Goal: Check status

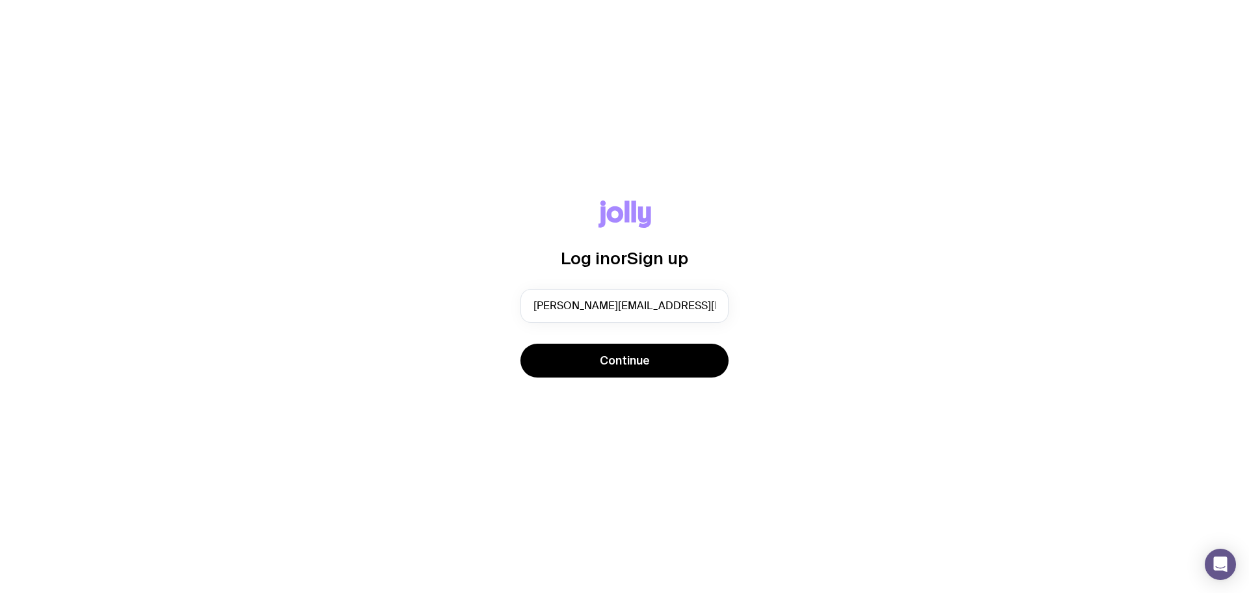
click at [520, 344] on button "Continue" at bounding box center [624, 361] width 208 height 34
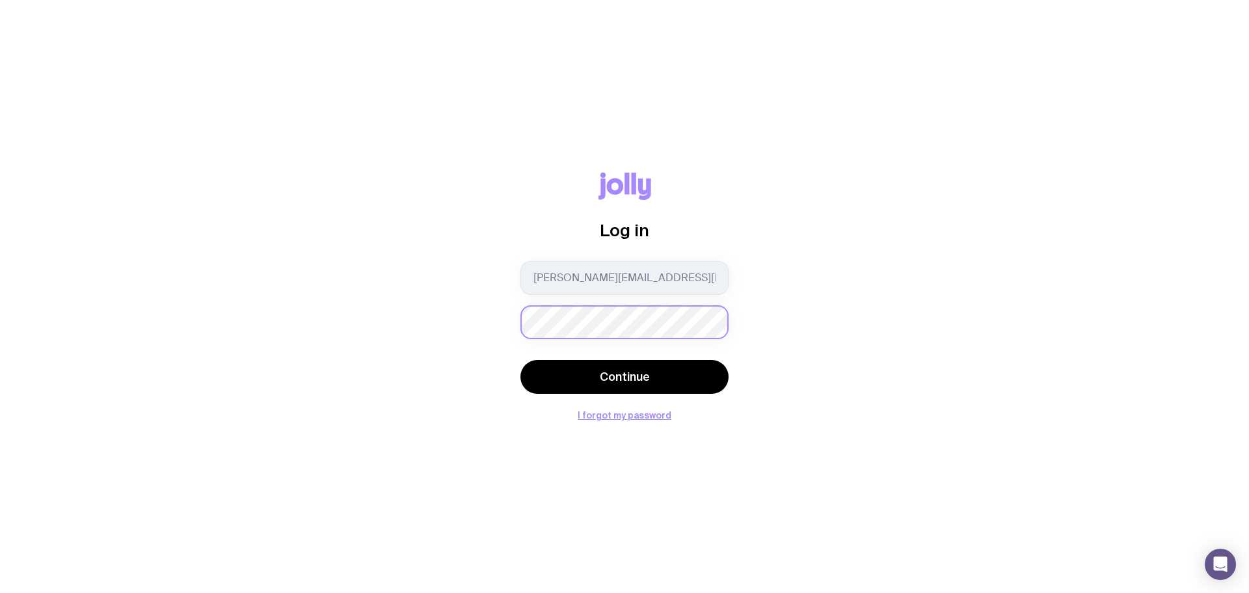
click at [520, 360] on button "Continue" at bounding box center [624, 377] width 208 height 34
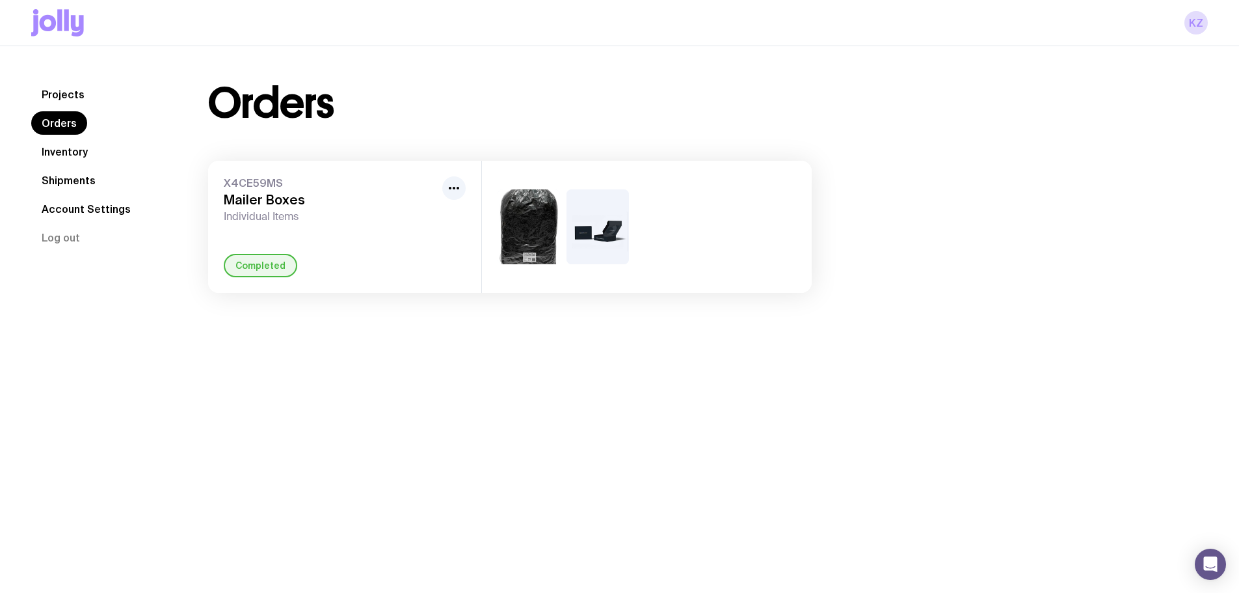
click at [75, 180] on link "Shipments" at bounding box center [68, 180] width 75 height 23
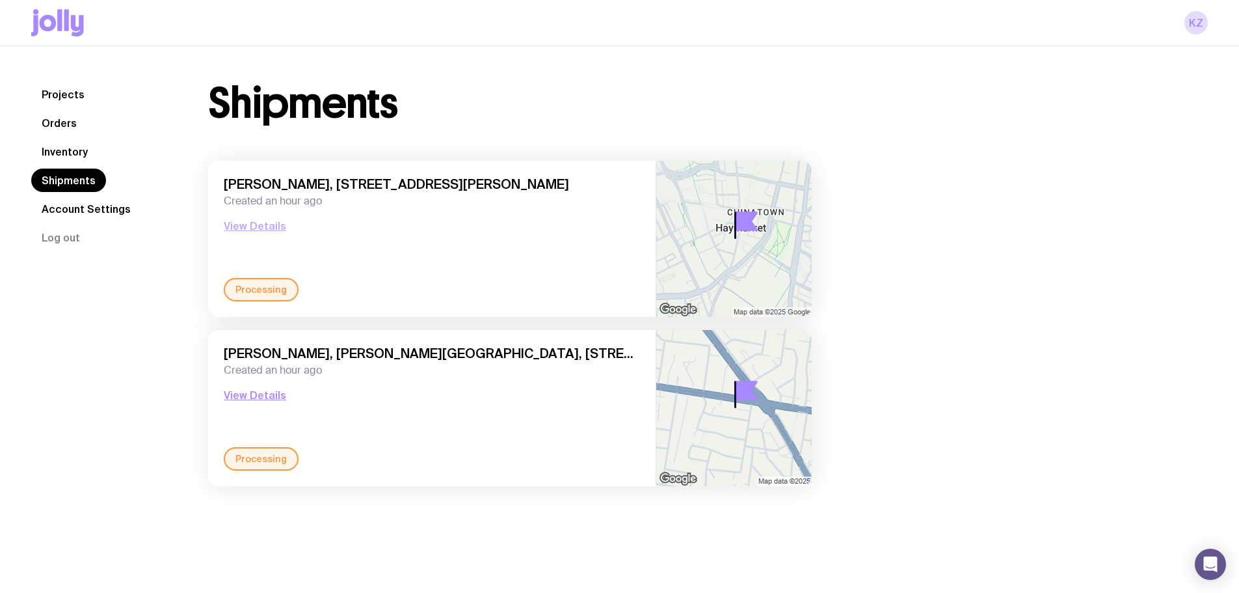
click at [267, 221] on button "View Details" at bounding box center [255, 226] width 62 height 16
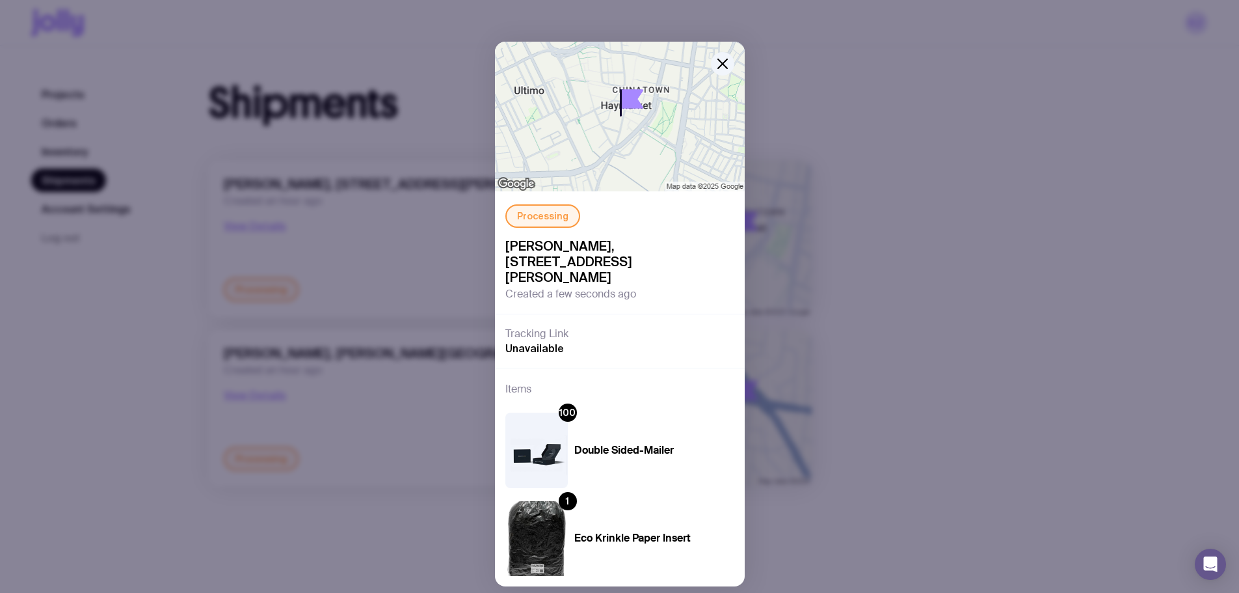
scroll to position [35, 0]
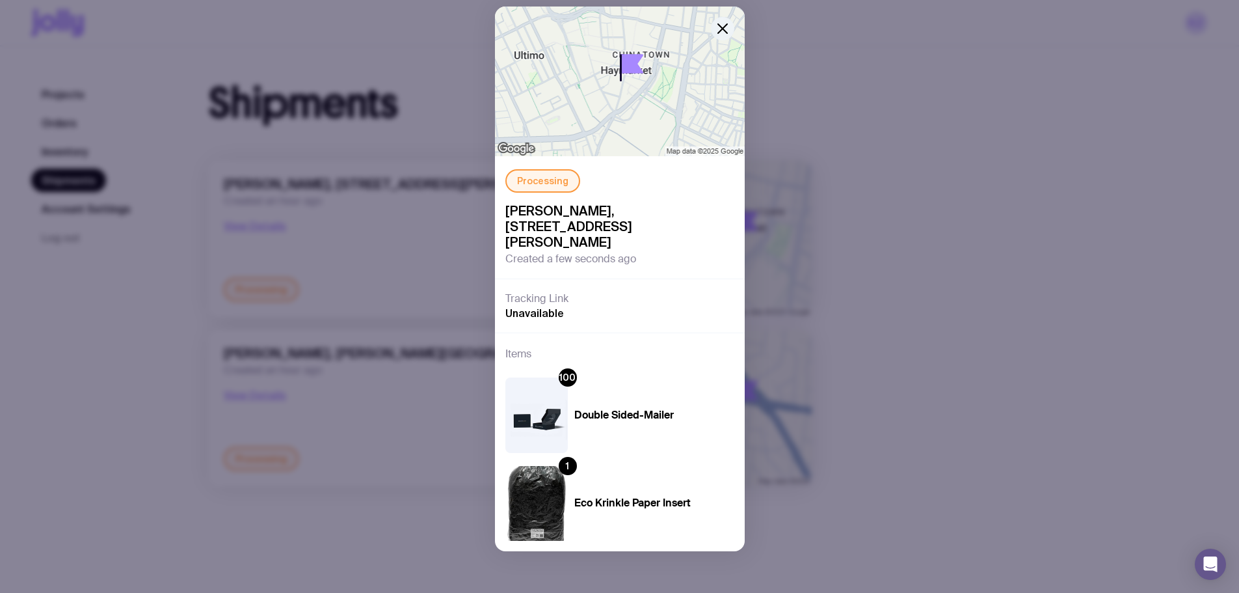
click at [716, 33] on icon "button" at bounding box center [723, 29] width 16 height 16
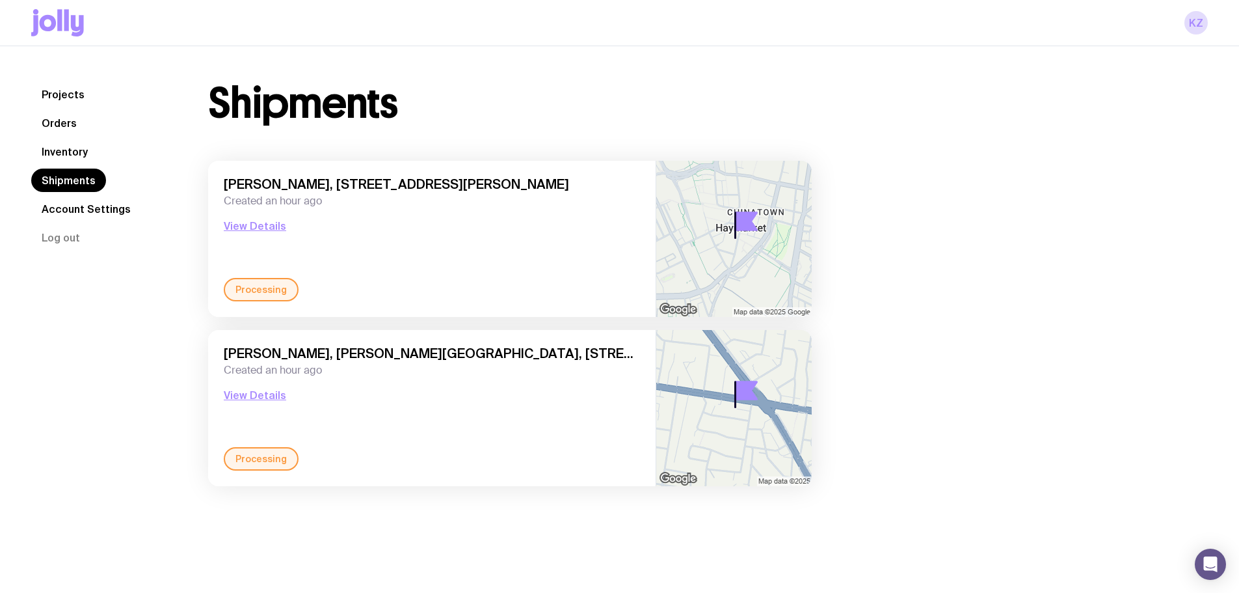
scroll to position [46, 0]
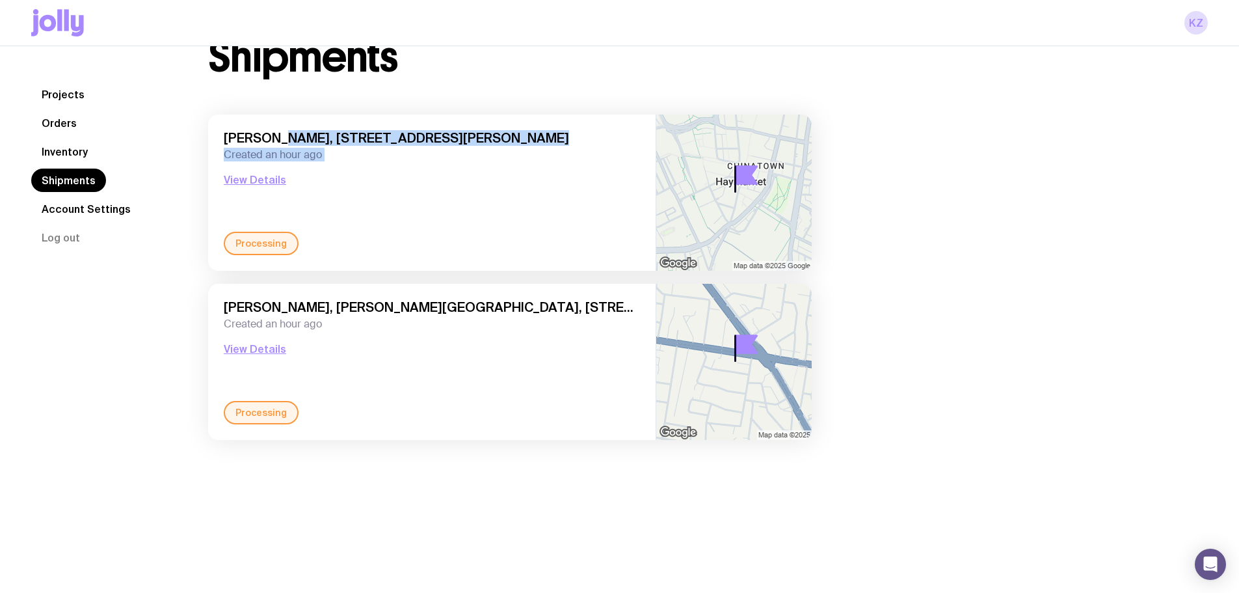
drag, startPoint x: 297, startPoint y: 176, endPoint x: 264, endPoint y: 127, distance: 59.2
click at [264, 127] on div "[PERSON_NAME], HealthScreen [STREET_ADDRESS][PERSON_NAME] Created an hour ago V…" at bounding box center [432, 193] width 448 height 156
